Goal: Task Accomplishment & Management: Use online tool/utility

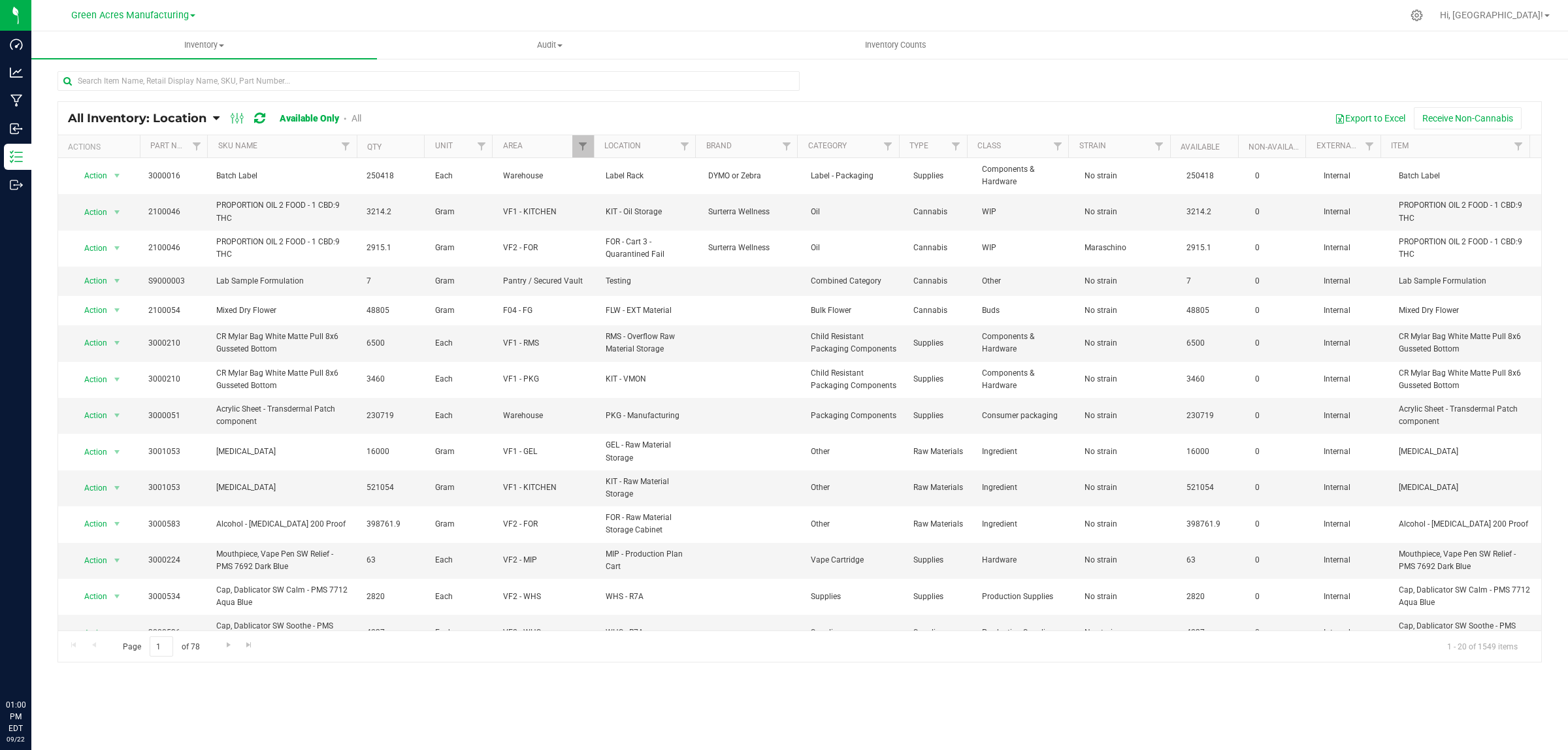
click at [152, 66] on div "All Inventory: Location Item Summary Item (default) Item by Strain Item by Loca…" at bounding box center [799, 261] width 1537 height 408
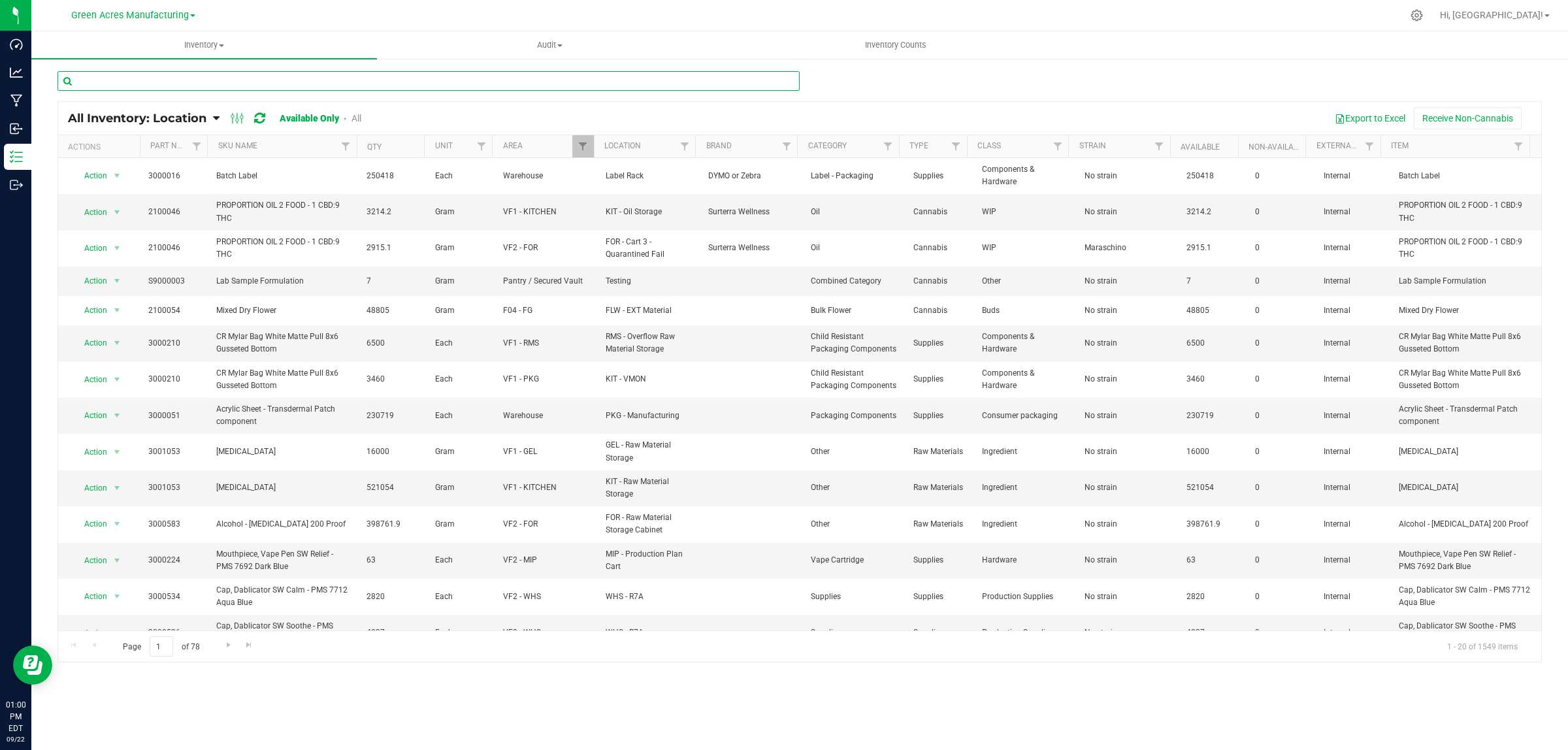
click at [147, 87] on input "text" at bounding box center [428, 81] width 742 height 19
type input "3004482"
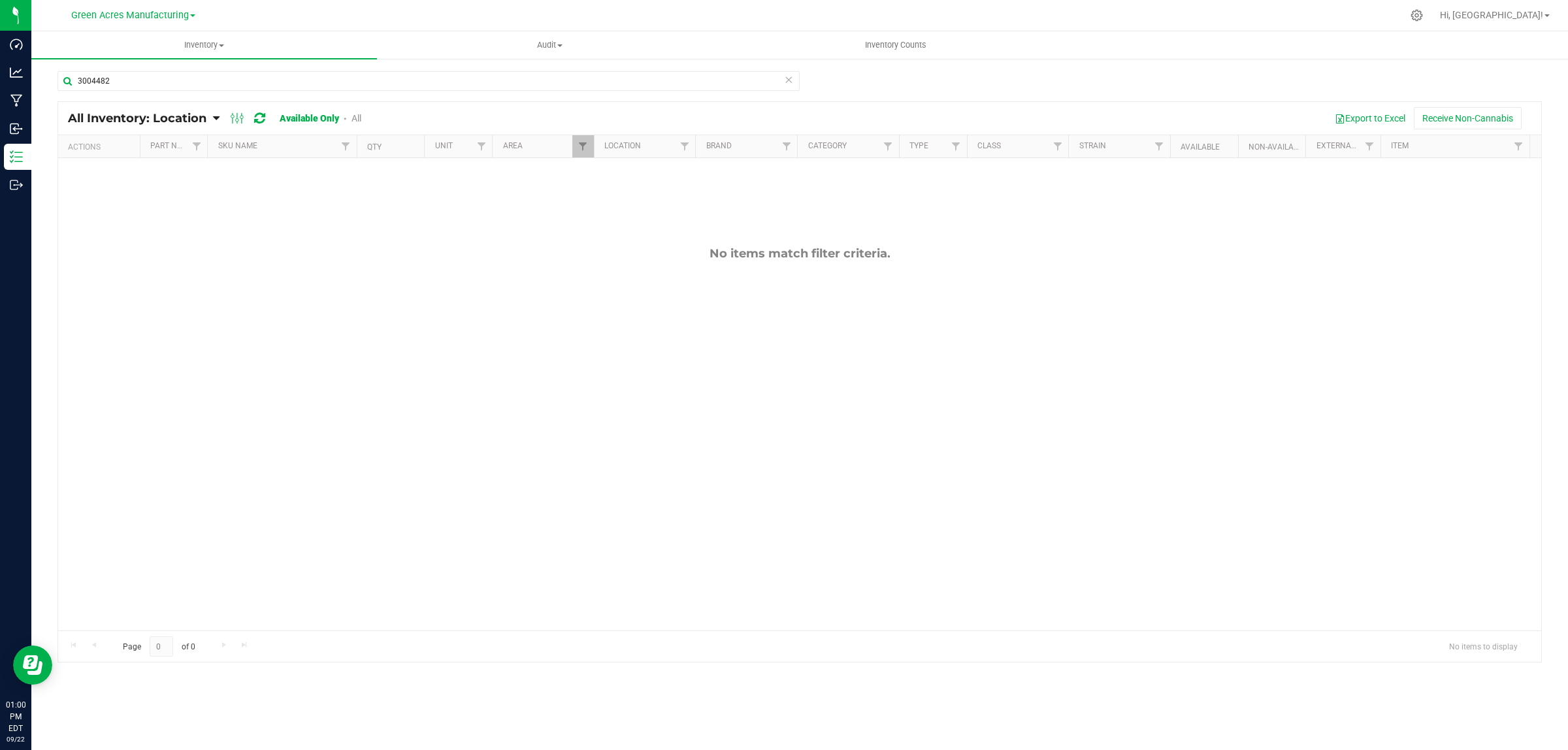
click at [369, 124] on div "All Inventory: Location Item Summary Item (default) Item by Strain Item by Loca…" at bounding box center [224, 118] width 313 height 16
click at [360, 118] on link "All" at bounding box center [356, 118] width 10 height 10
click at [358, 114] on link "All" at bounding box center [354, 118] width 12 height 10
click at [582, 145] on span "Filter" at bounding box center [583, 146] width 10 height 10
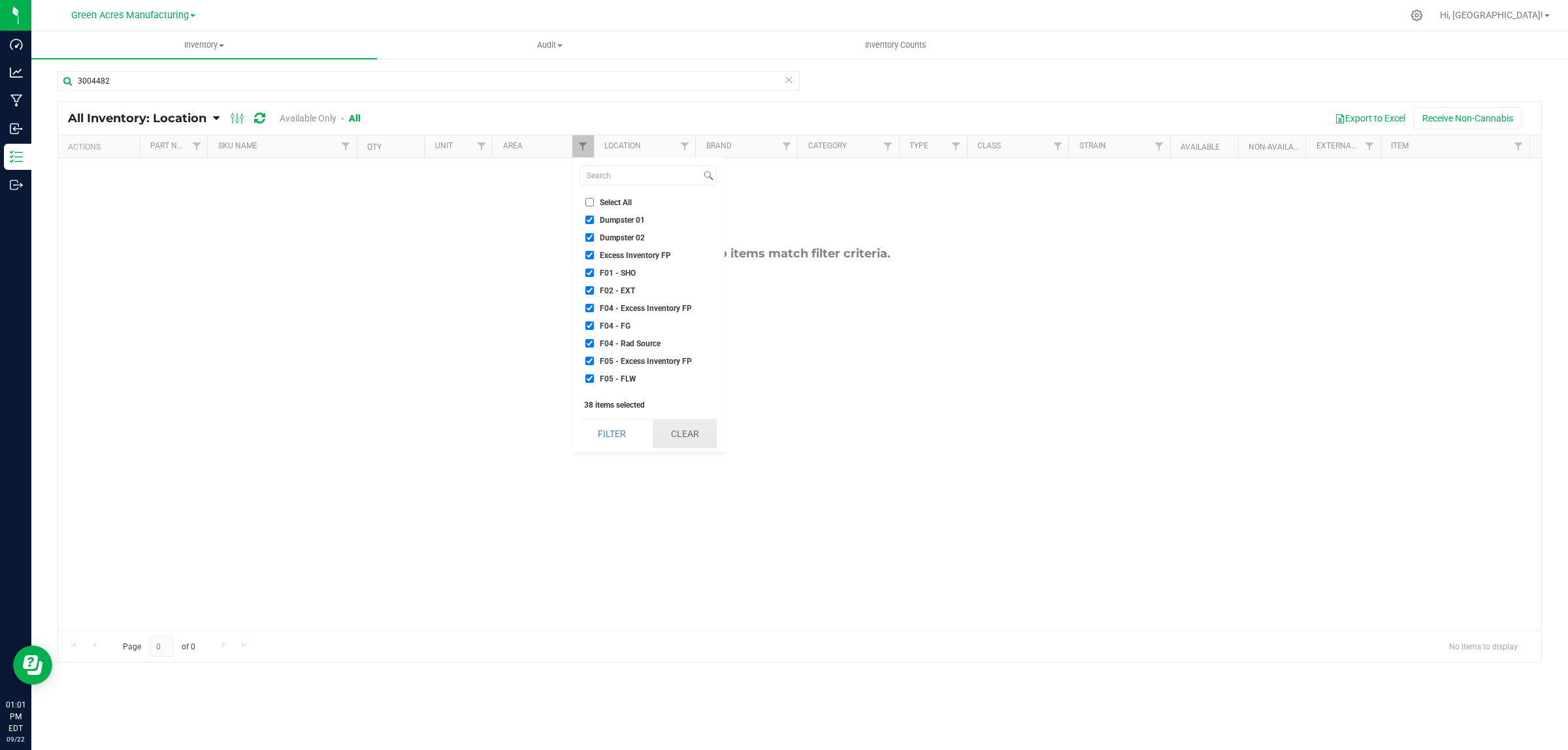
click at [705, 436] on button "Clear" at bounding box center [684, 434] width 64 height 29
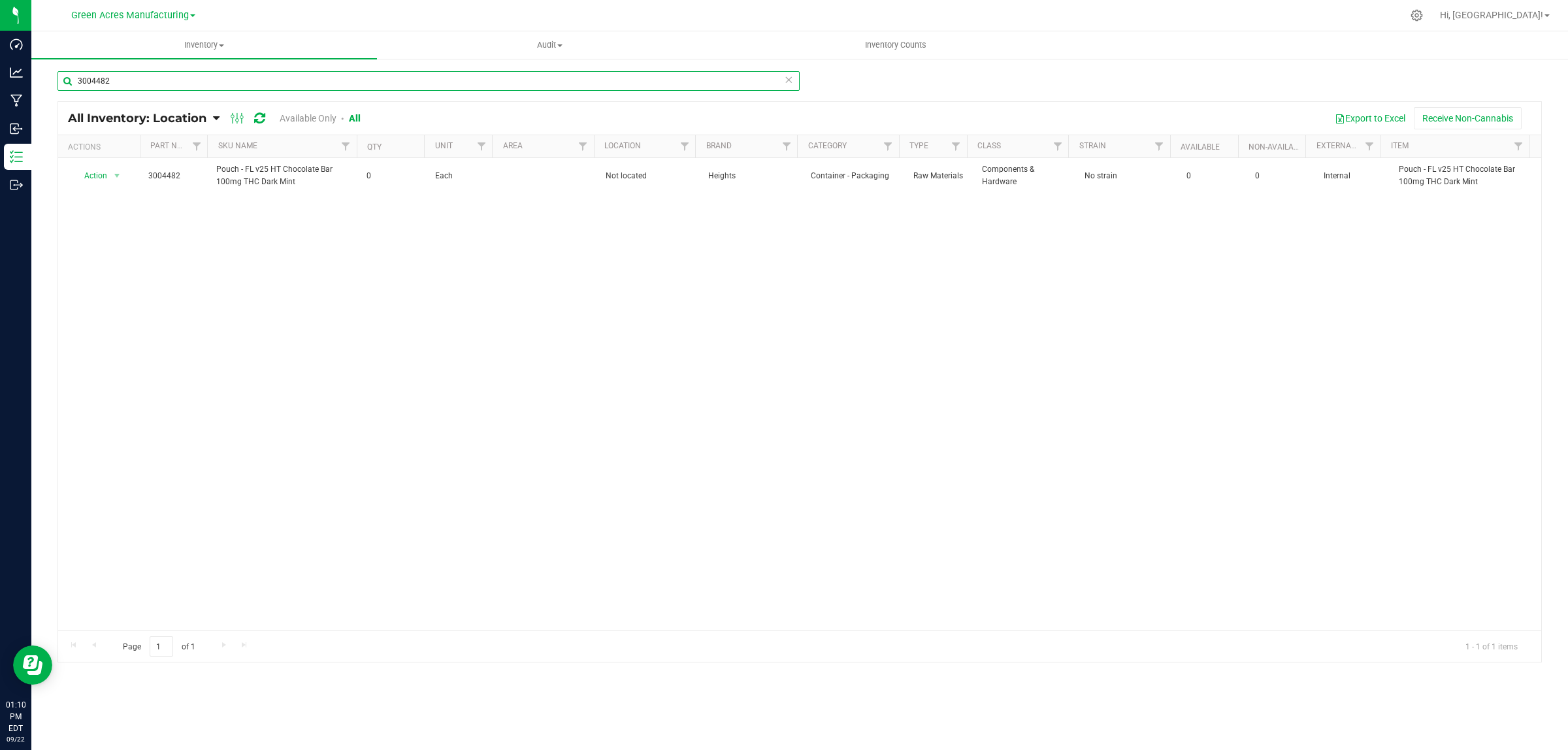
click at [146, 83] on input "3004482" at bounding box center [428, 81] width 742 height 19
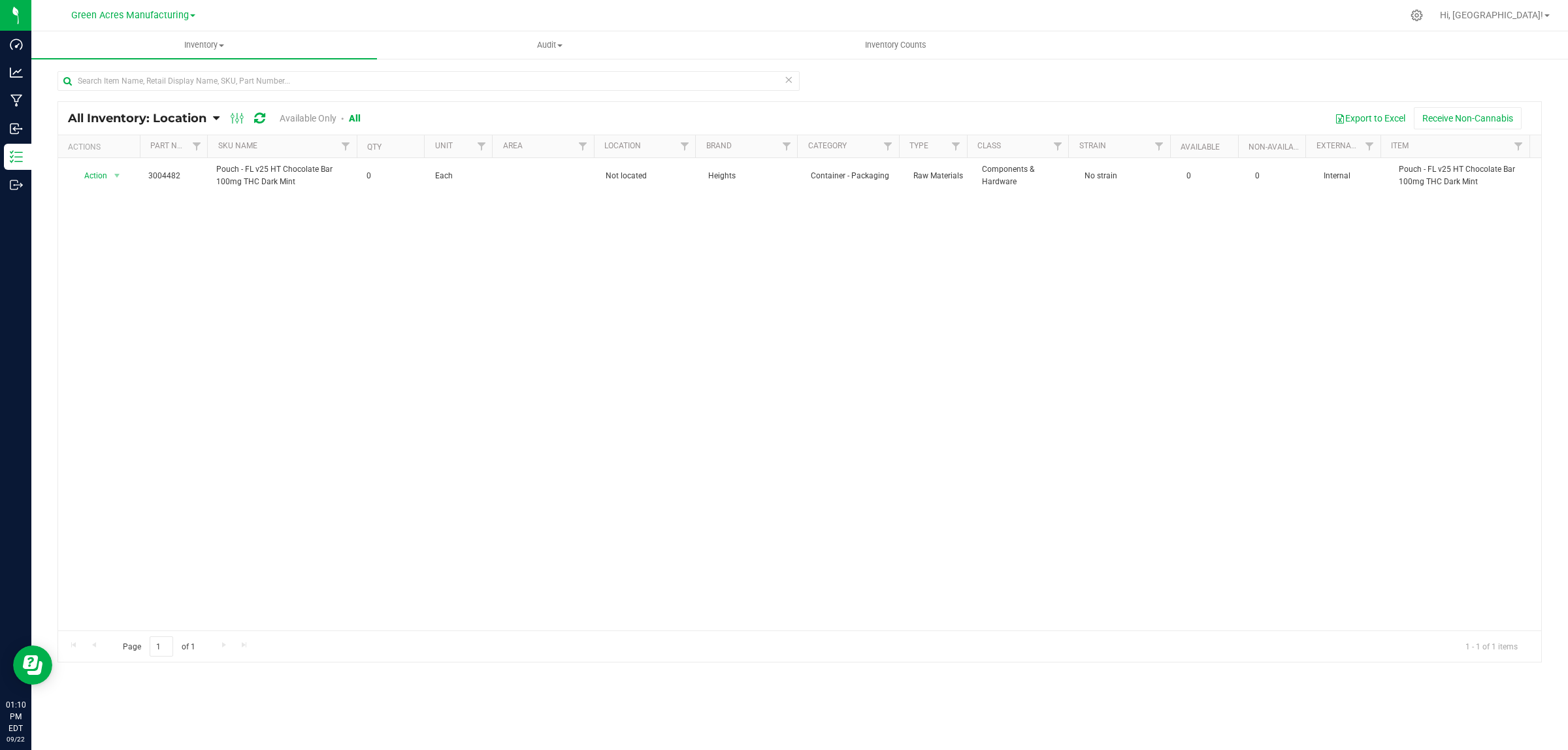
click at [522, 387] on div "Action Action Adjust qty Edit lot numbers Global inventory Locate inventory Pri…" at bounding box center [799, 394] width 1483 height 472
click at [446, 578] on div at bounding box center [799, 382] width 1483 height 560
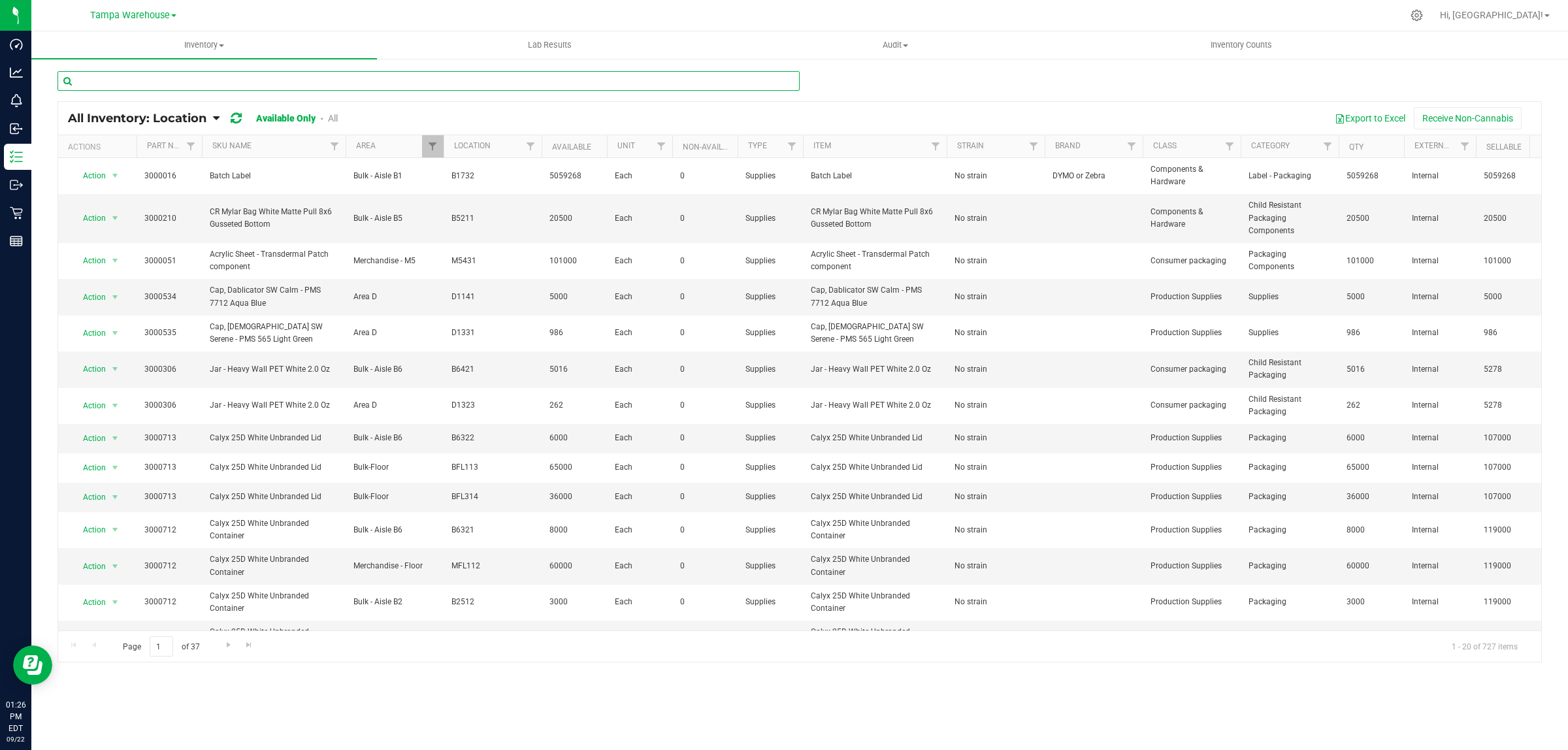
click at [159, 83] on input "text" at bounding box center [428, 81] width 742 height 19
type input "3004400"
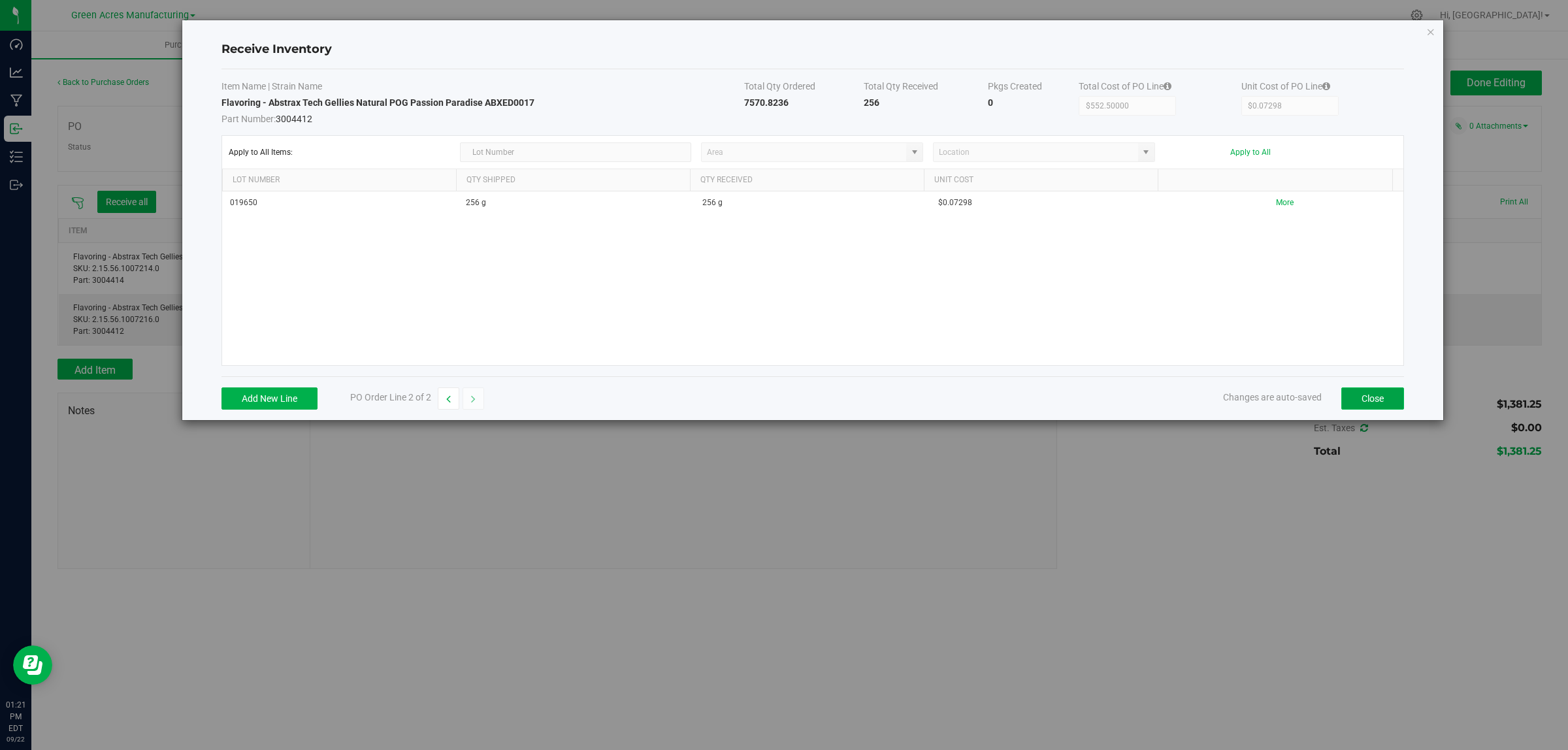
click at [1390, 400] on button "Close" at bounding box center [1372, 399] width 63 height 22
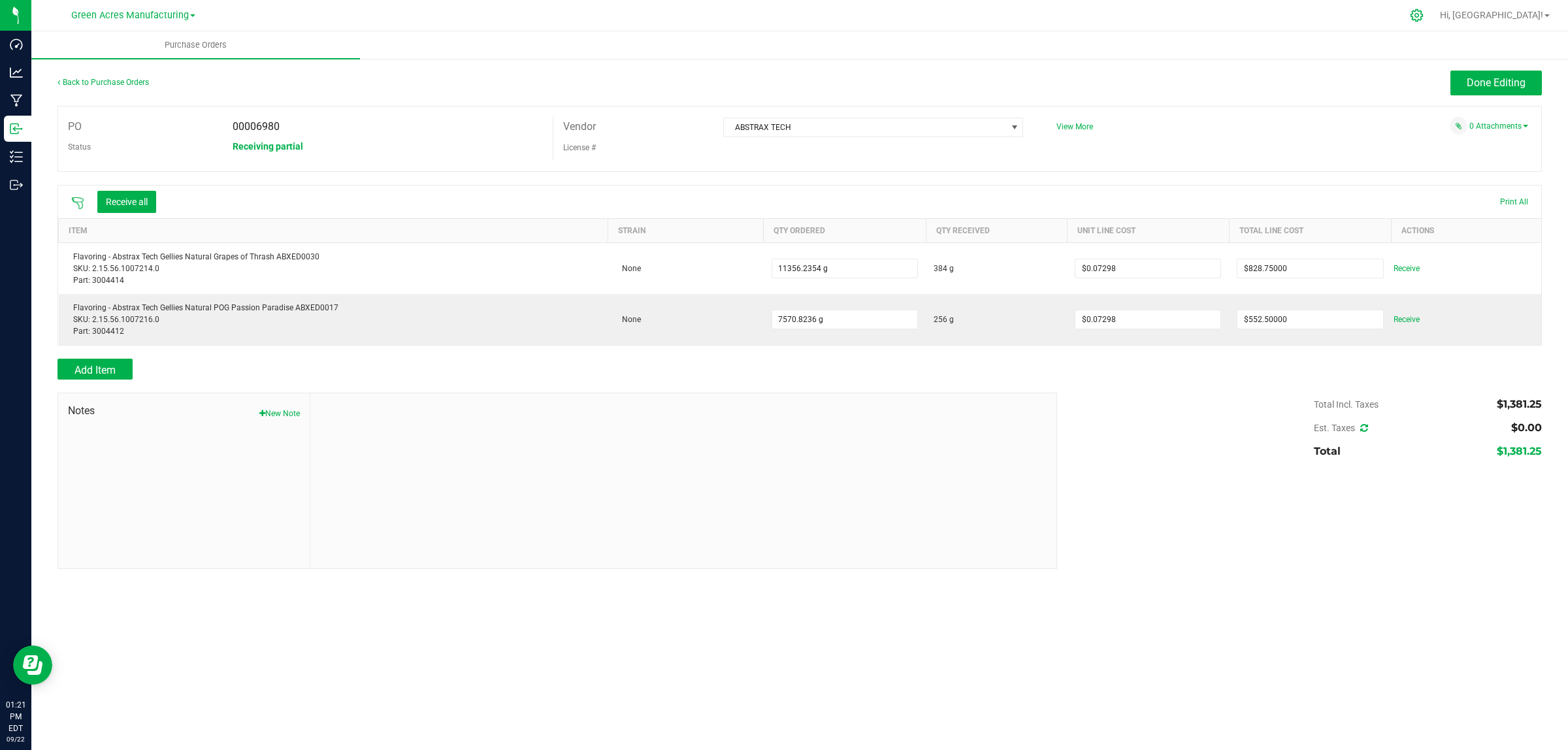
click at [1433, 4] on div at bounding box center [1417, 16] width 33 height 28
click at [1422, 19] on icon at bounding box center [1416, 15] width 13 height 13
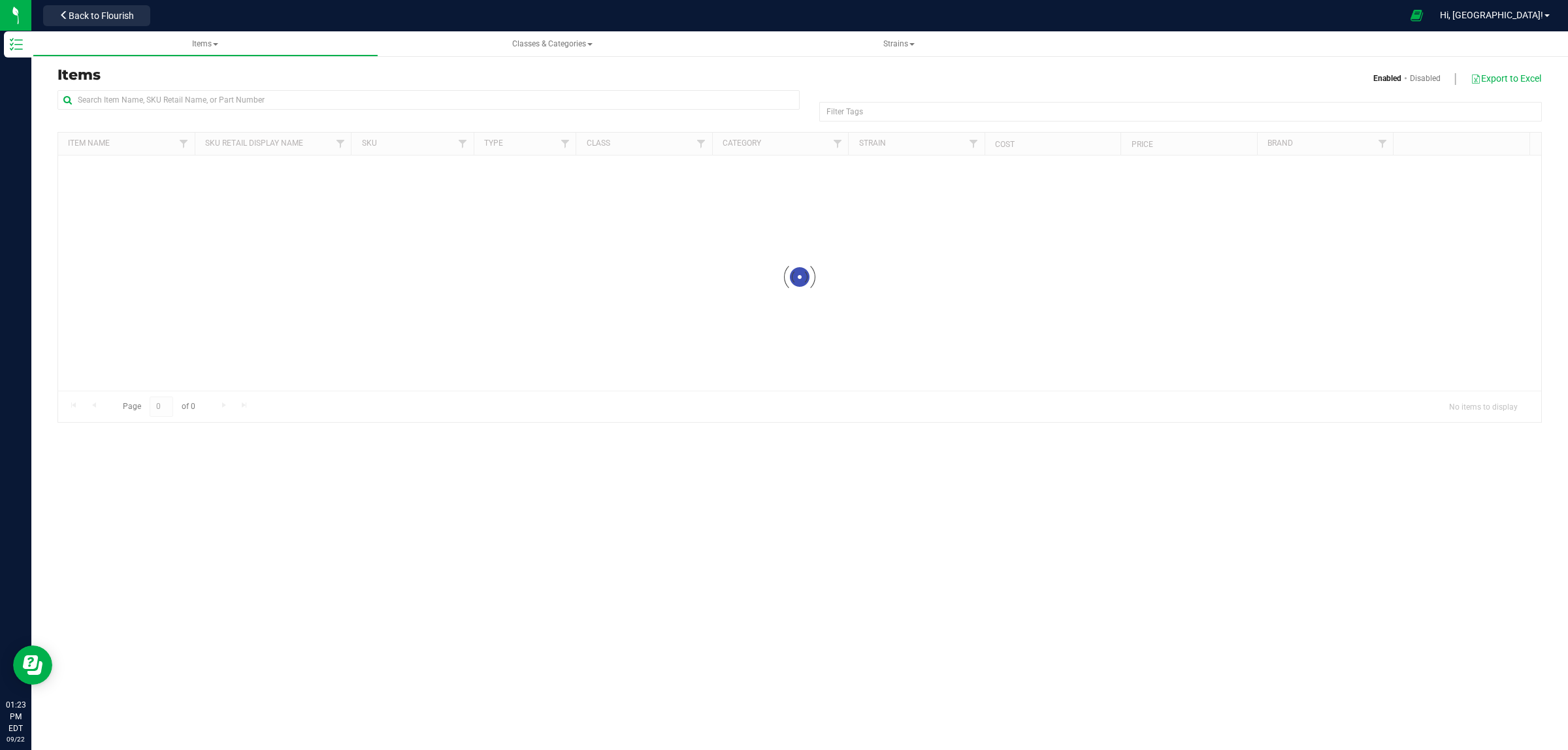
click at [148, 87] on div "Items Enabled Disabled Export to Excel" at bounding box center [799, 78] width 1504 height 22
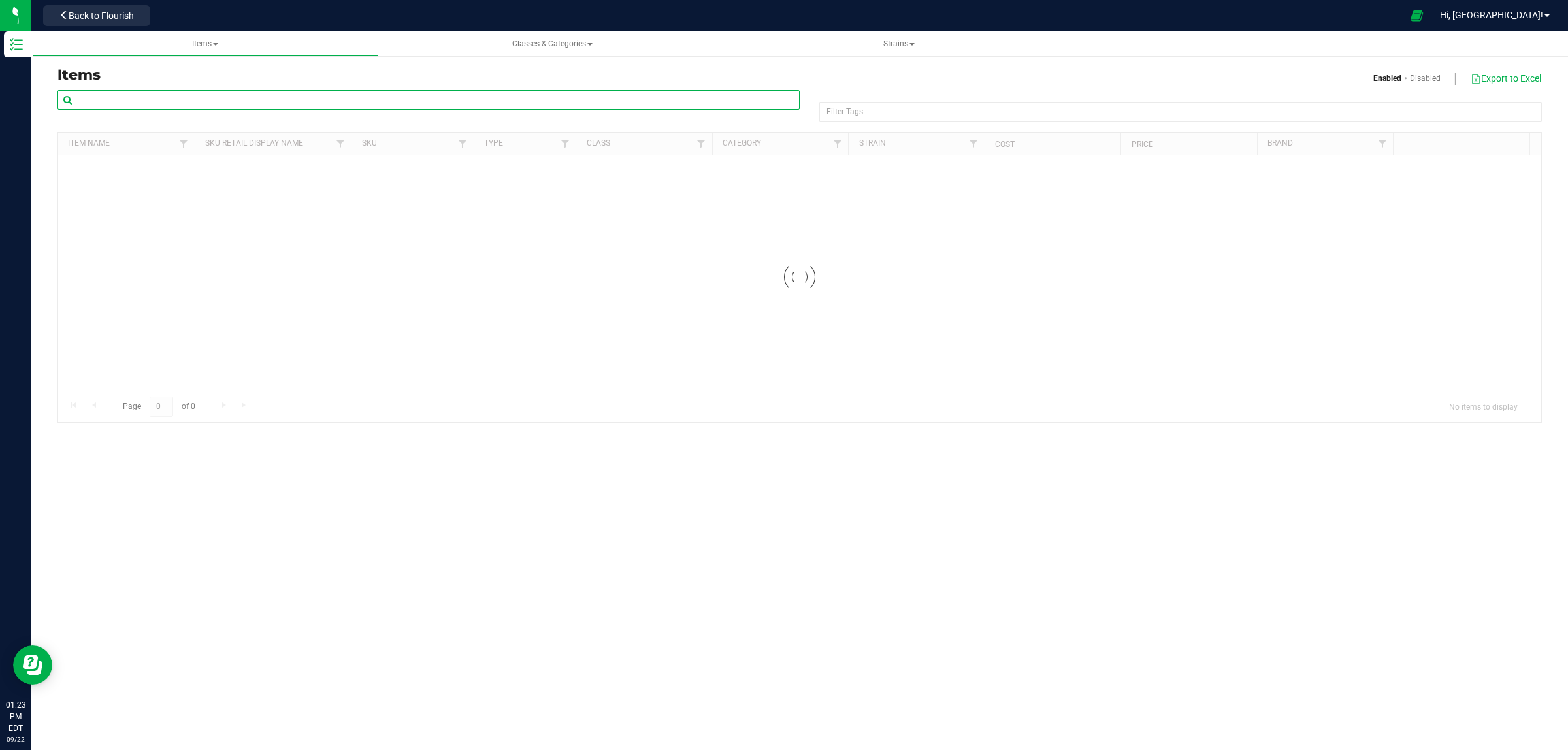
click at [149, 98] on input "text" at bounding box center [428, 100] width 742 height 19
paste input "1018298"
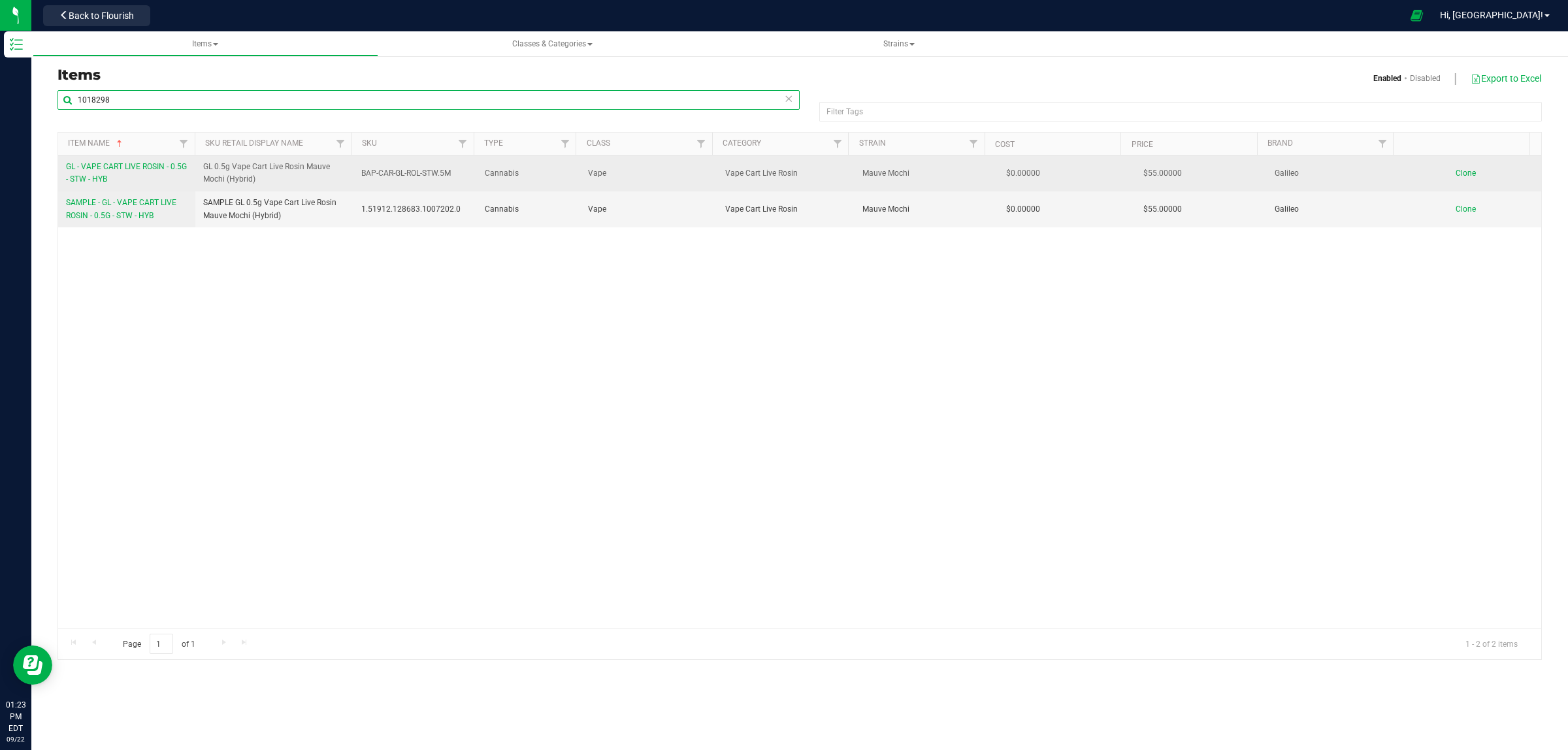
type input "1018298"
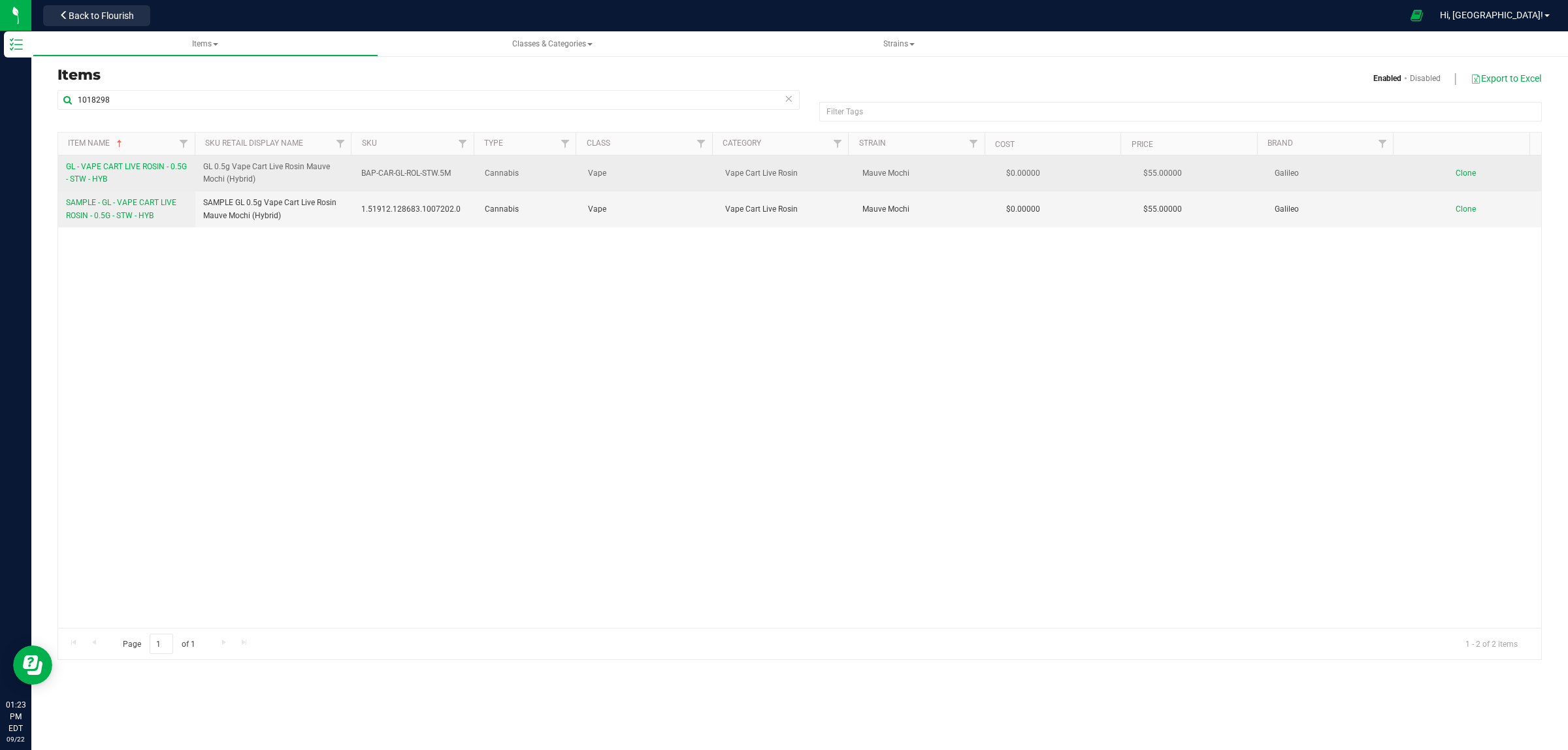
click at [96, 160] on td "GL - VAPE CART LIVE ROSIN - 0.5G - STW - HYB" at bounding box center [127, 173] width 137 height 36
click at [97, 172] on span "GL - VAPE CART LIVE ROSIN - 0.5G - STW - HYB" at bounding box center [126, 172] width 121 height 22
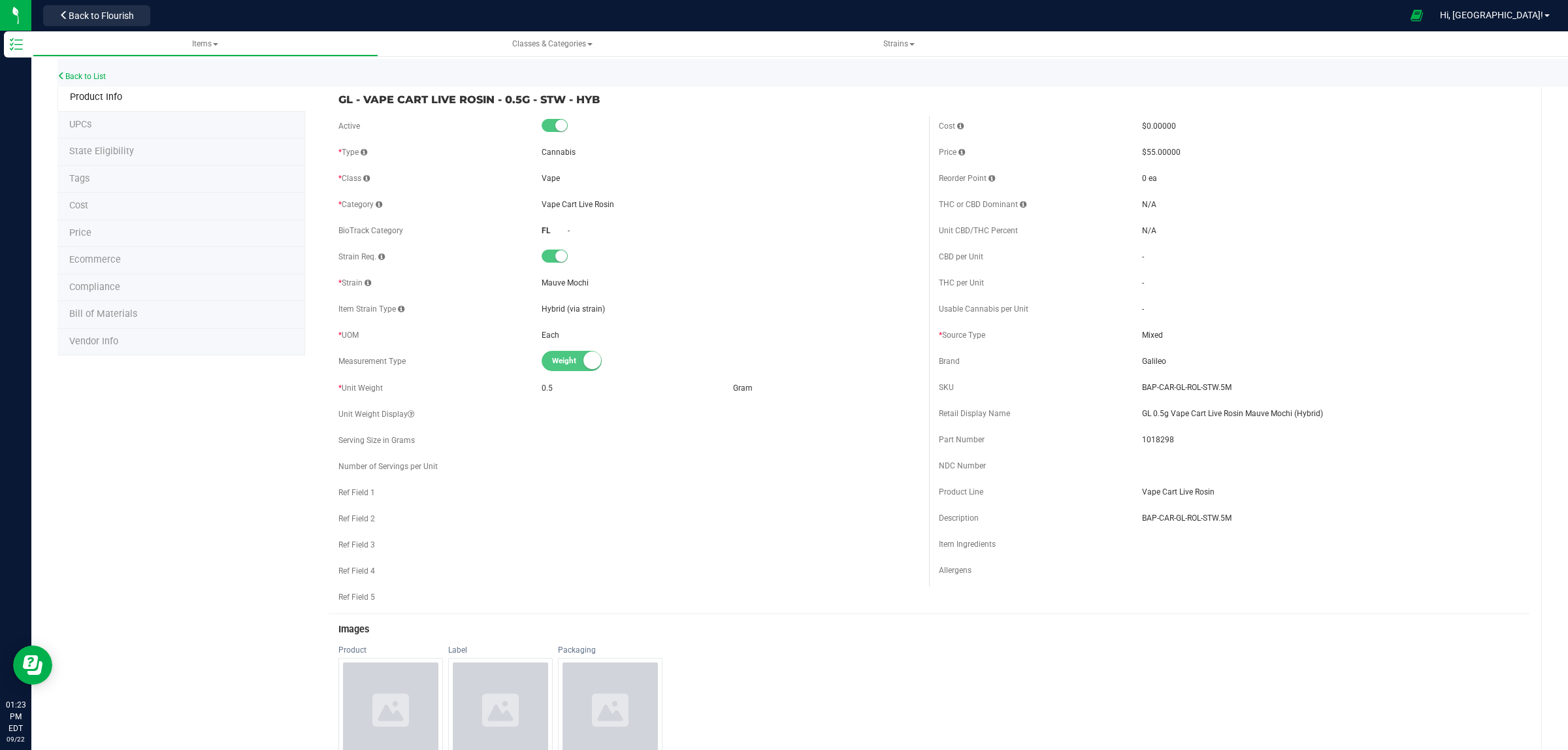
click at [109, 312] on span "Bill of Materials" at bounding box center [103, 313] width 68 height 11
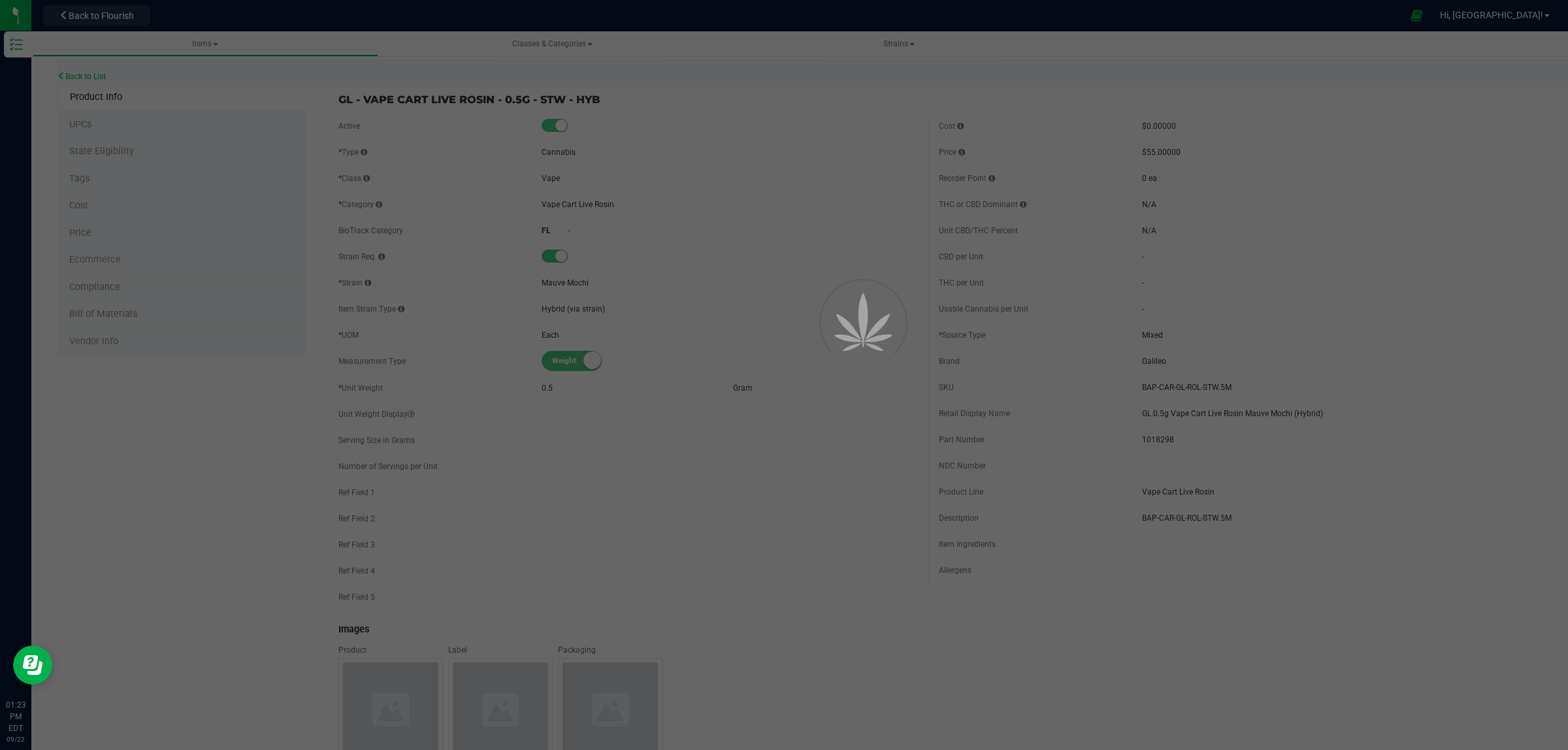
select select "12238"
